Goal: Check status: Check status

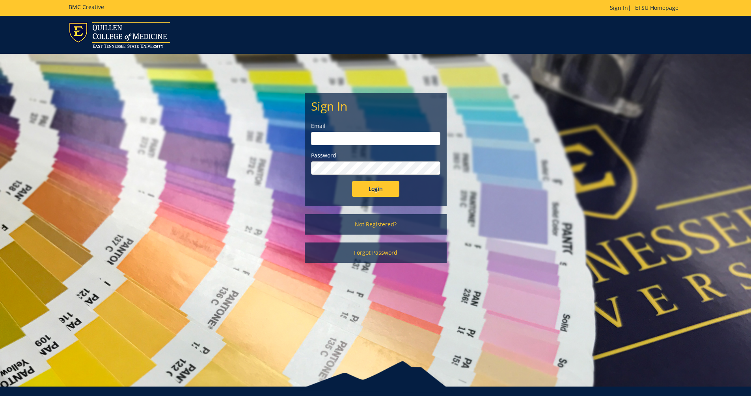
type input "[EMAIL_ADDRESS][DOMAIN_NAME]"
drag, startPoint x: 0, startPoint y: 0, endPoint x: 372, endPoint y: 191, distance: 418.7
click at [372, 191] on input "Login" at bounding box center [375, 189] width 47 height 16
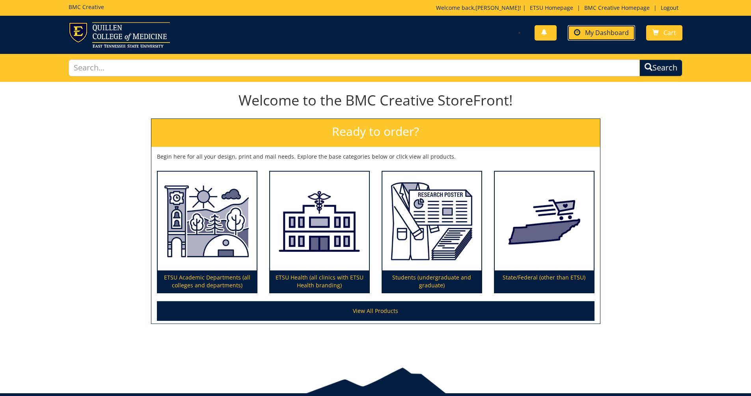
click at [587, 27] on link "My Dashboard" at bounding box center [600, 32] width 67 height 15
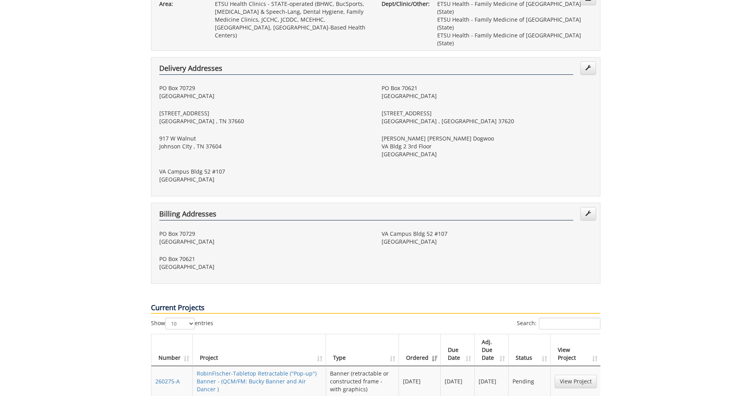
scroll to position [236, 0]
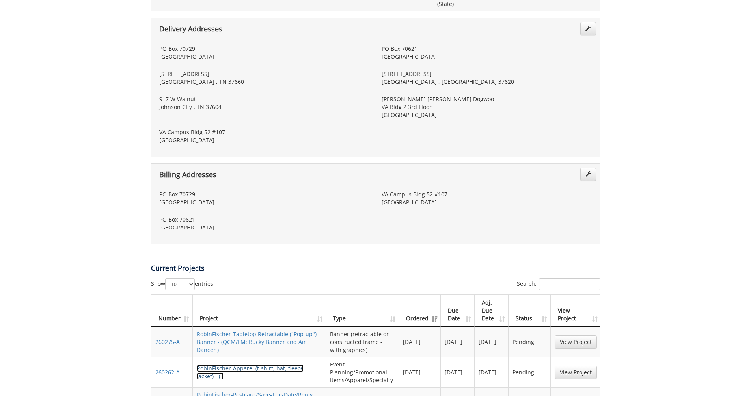
click at [288, 365] on link "RobinFischer-Apparel (t-shirt, hat, fleece jacket) - ( )" at bounding box center [250, 372] width 107 height 15
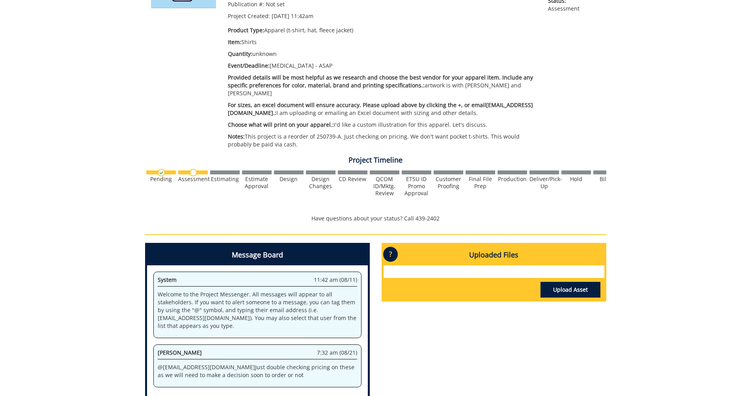
scroll to position [197, 0]
